Goal: Task Accomplishment & Management: Manage account settings

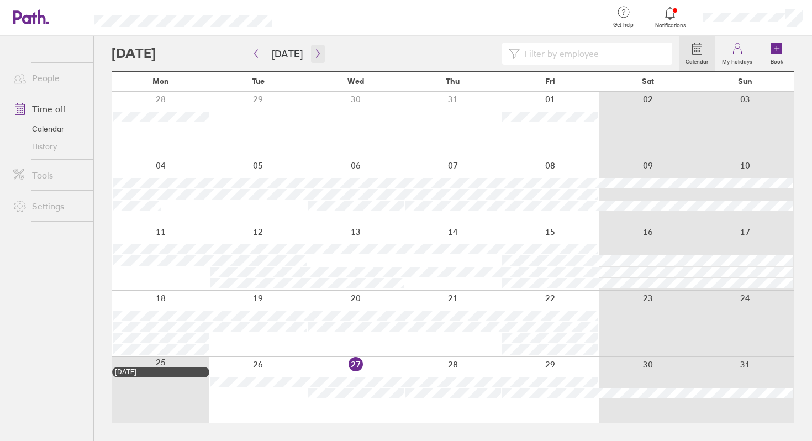
click at [314, 55] on icon "button" at bounding box center [318, 53] width 8 height 9
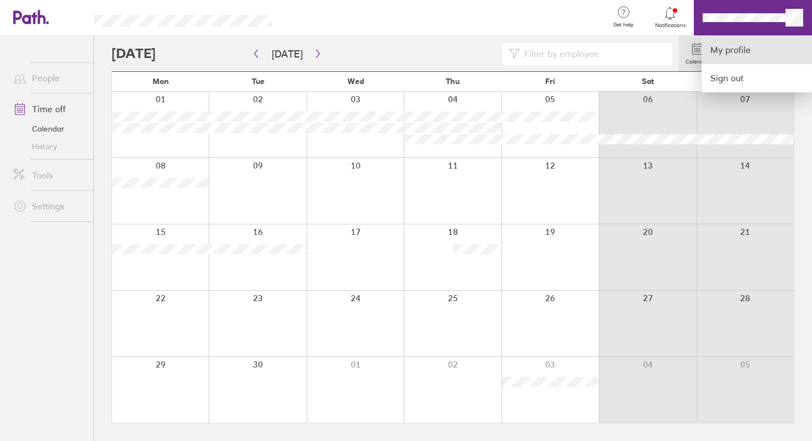
click at [751, 54] on link "My profile" at bounding box center [757, 50] width 110 height 28
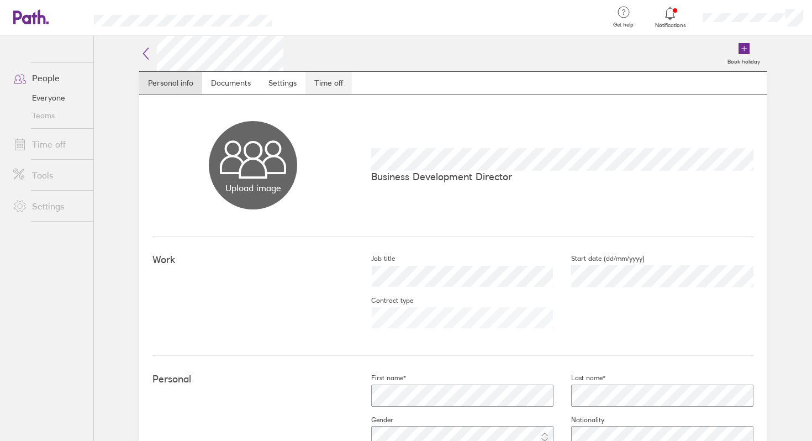
click at [333, 87] on link "Time off" at bounding box center [328, 83] width 46 height 22
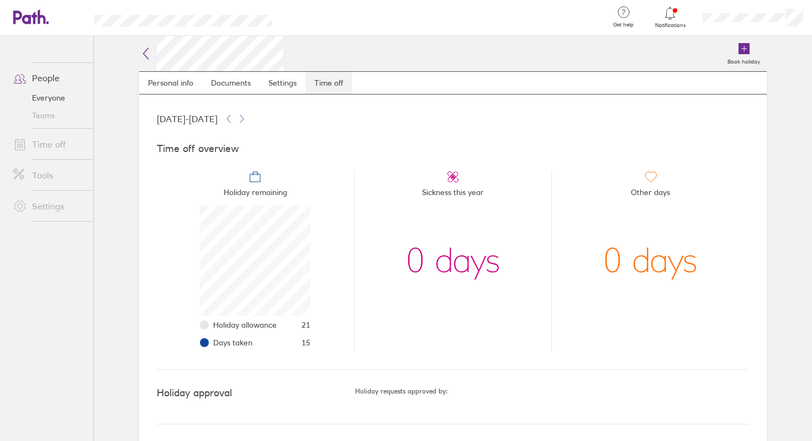
scroll to position [110, 110]
